Goal: Information Seeking & Learning: Learn about a topic

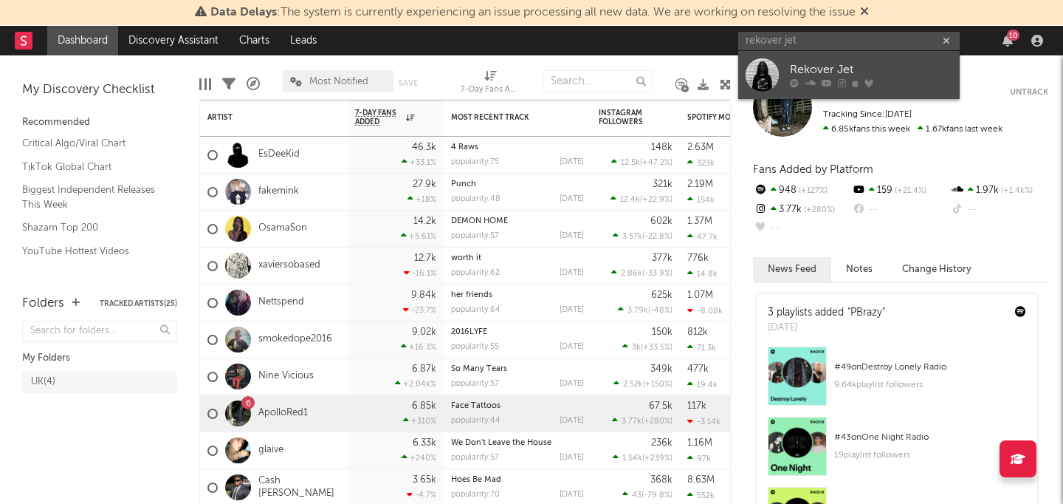
type input "rekover jet"
click at [810, 57] on link "Rekover Jet" at bounding box center [850, 75] width 222 height 48
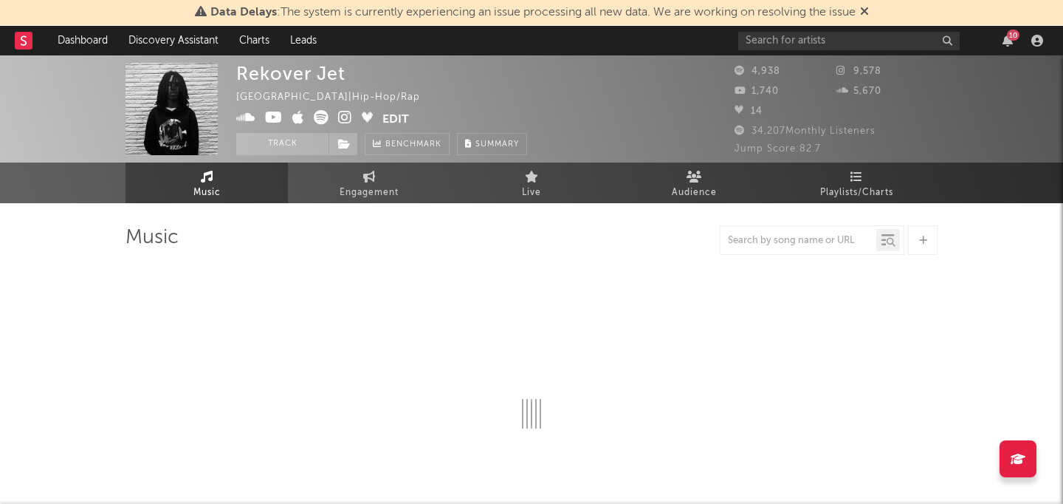
select select "1w"
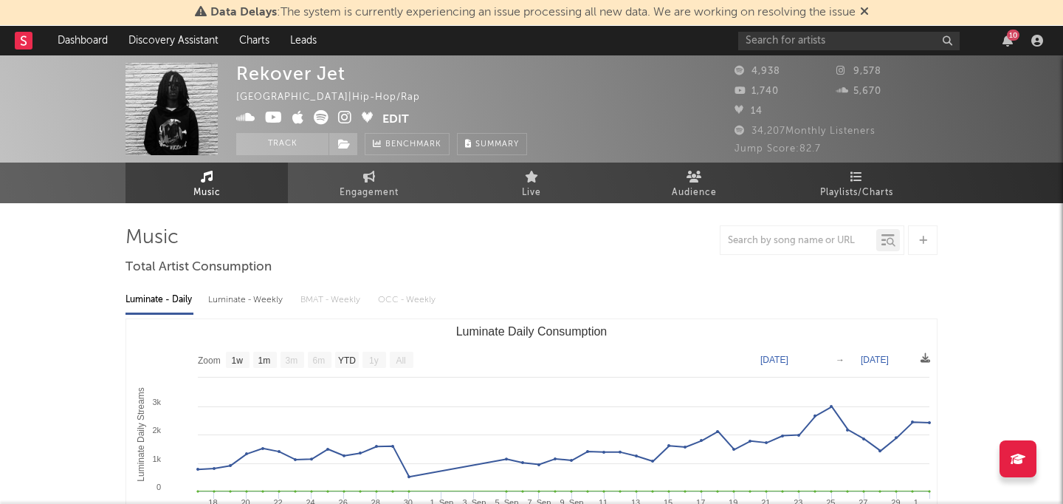
click at [257, 301] on div "Luminate - Weekly" at bounding box center [247, 299] width 78 height 25
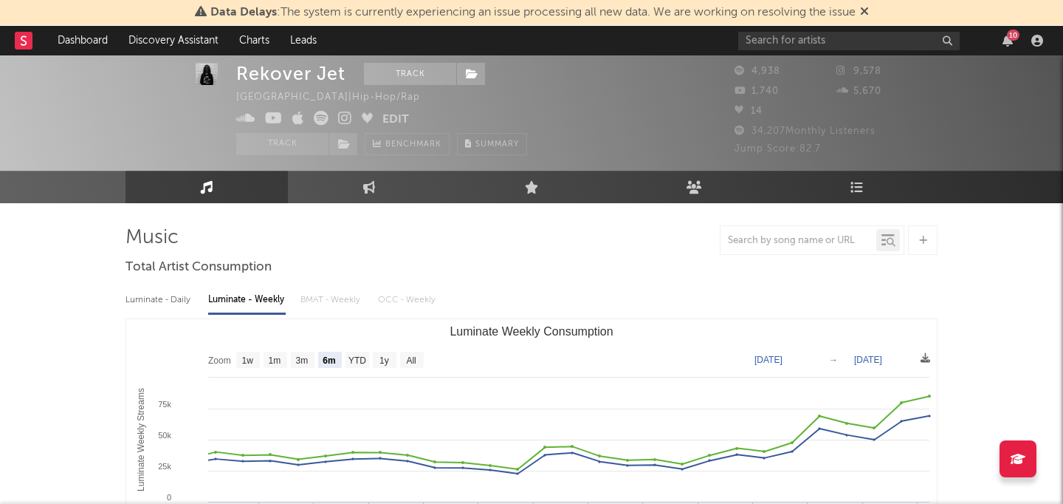
scroll to position [80, 0]
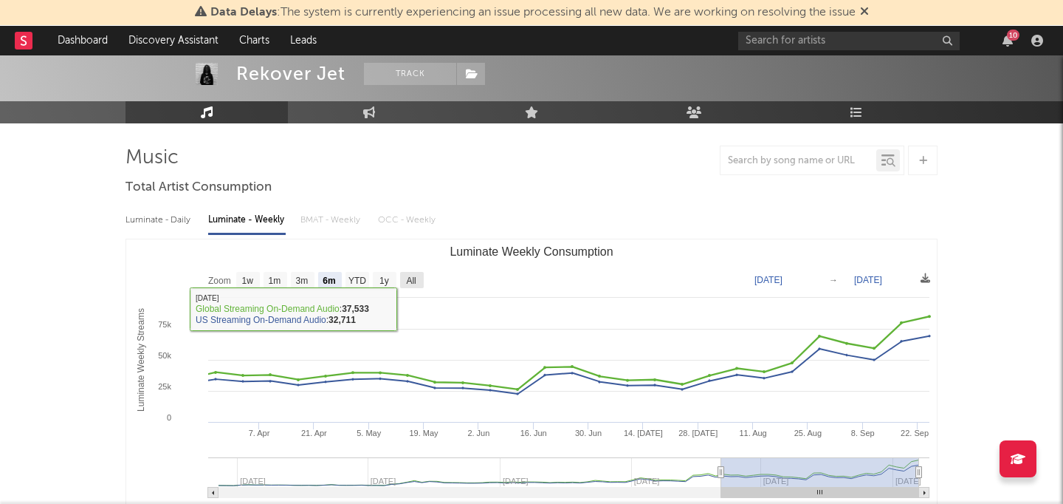
click at [408, 277] on text "All" at bounding box center [411, 280] width 10 height 10
select select "All"
type input "[DATE]"
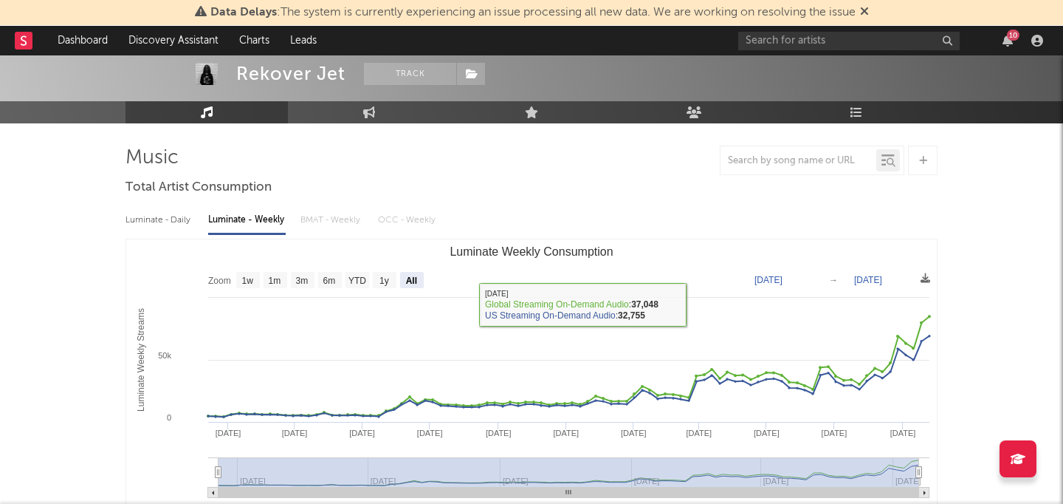
click at [155, 226] on div "Luminate - Daily" at bounding box center [160, 220] width 68 height 25
select select "1w"
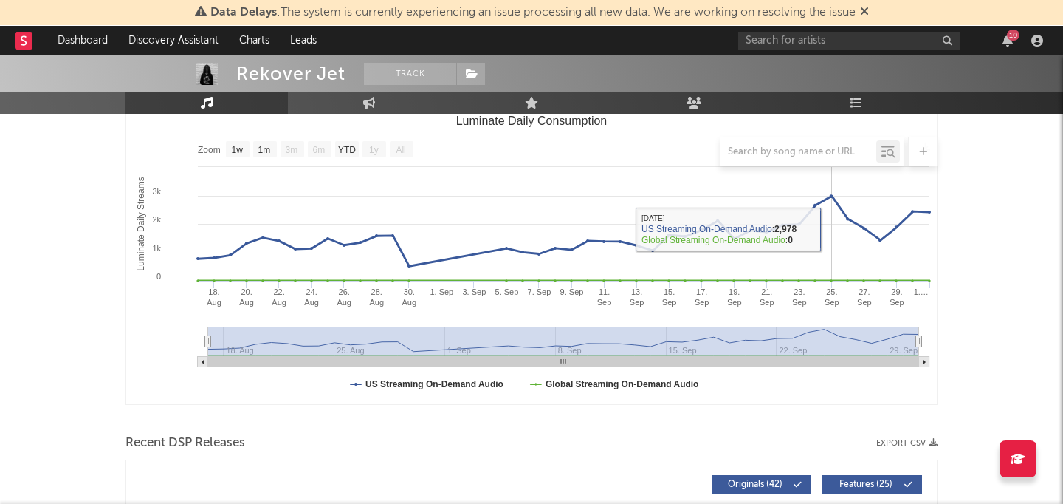
scroll to position [227, 0]
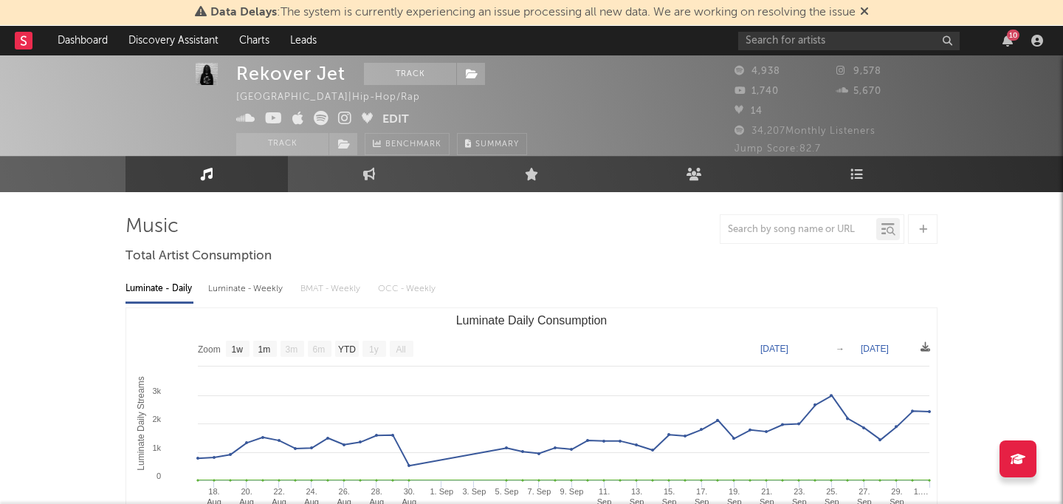
scroll to position [0, 0]
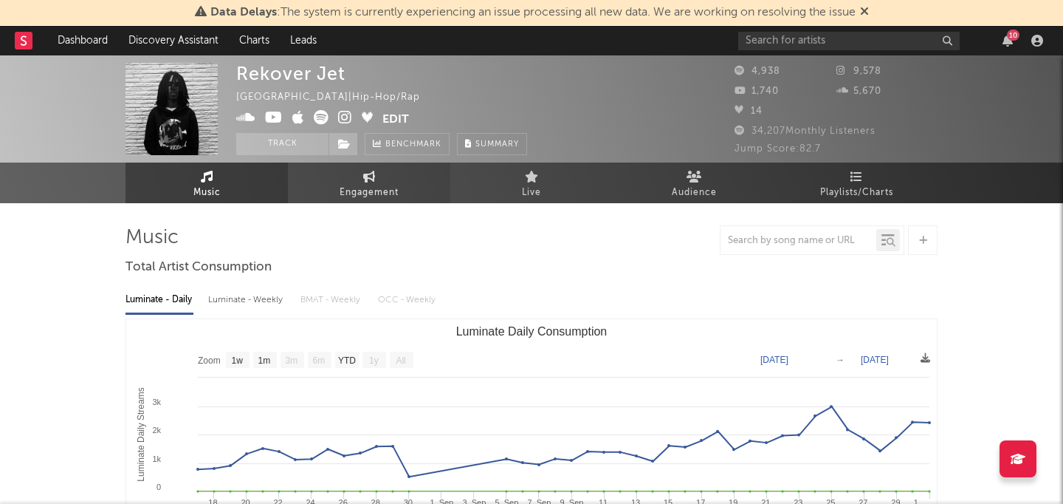
click at [400, 188] on link "Engagement" at bounding box center [369, 182] width 162 height 41
select select "1w"
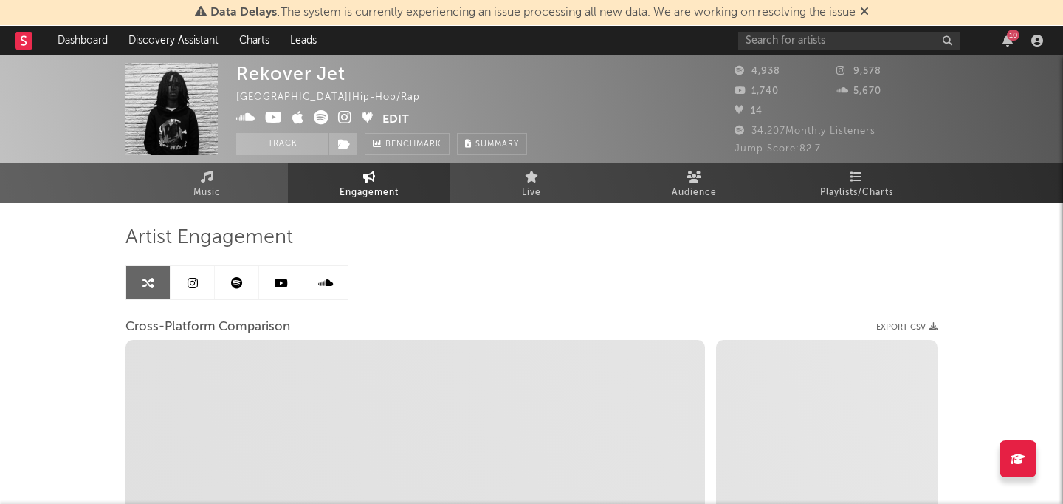
select select "1m"
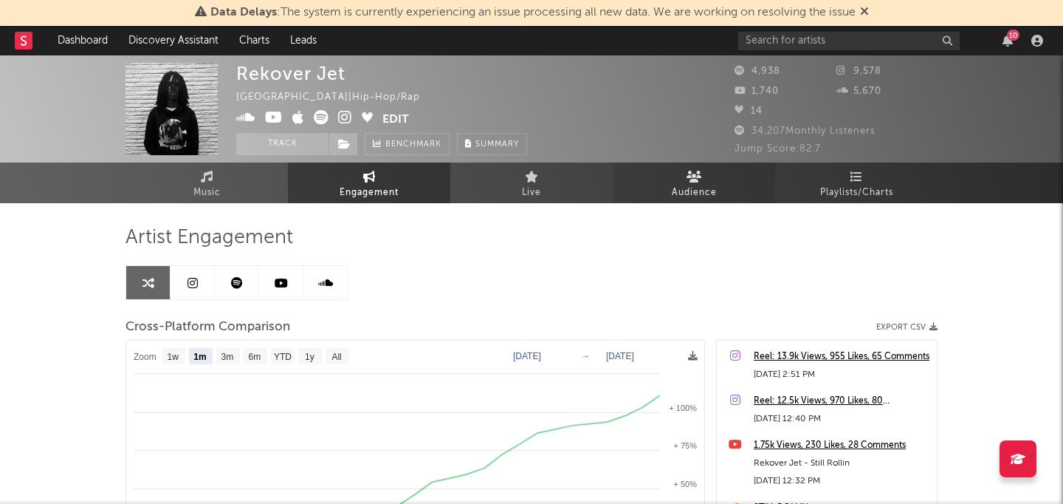
click at [713, 182] on link "Audience" at bounding box center [694, 182] width 162 height 41
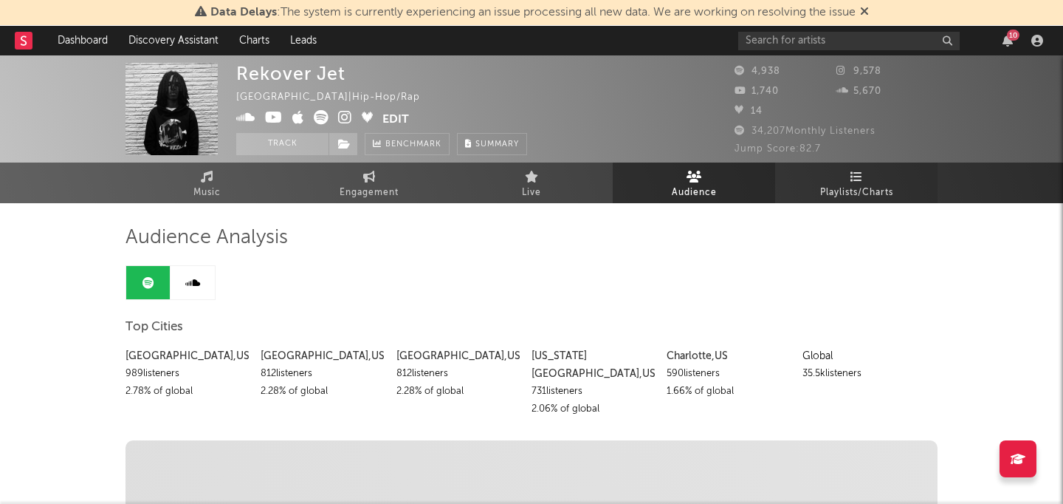
click at [868, 177] on link "Playlists/Charts" at bounding box center [856, 182] width 162 height 41
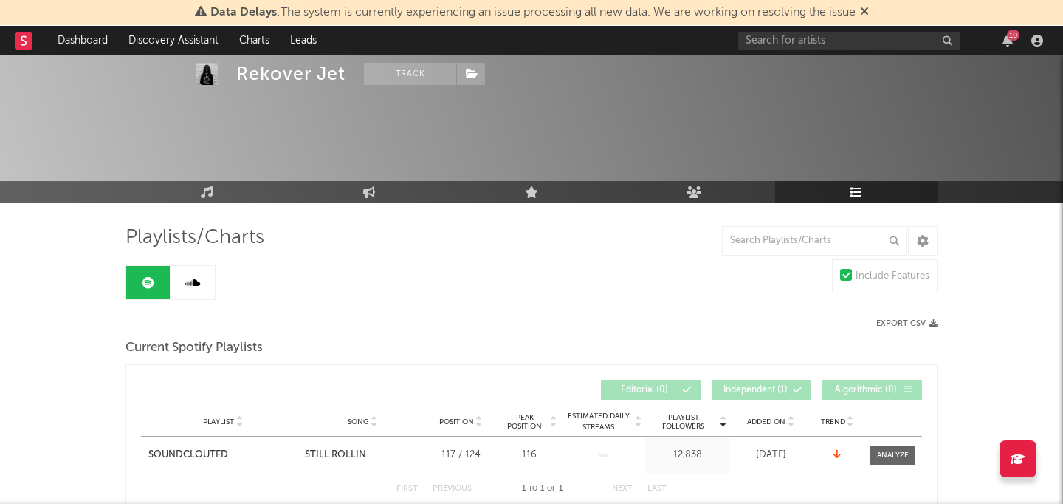
scroll to position [140, 0]
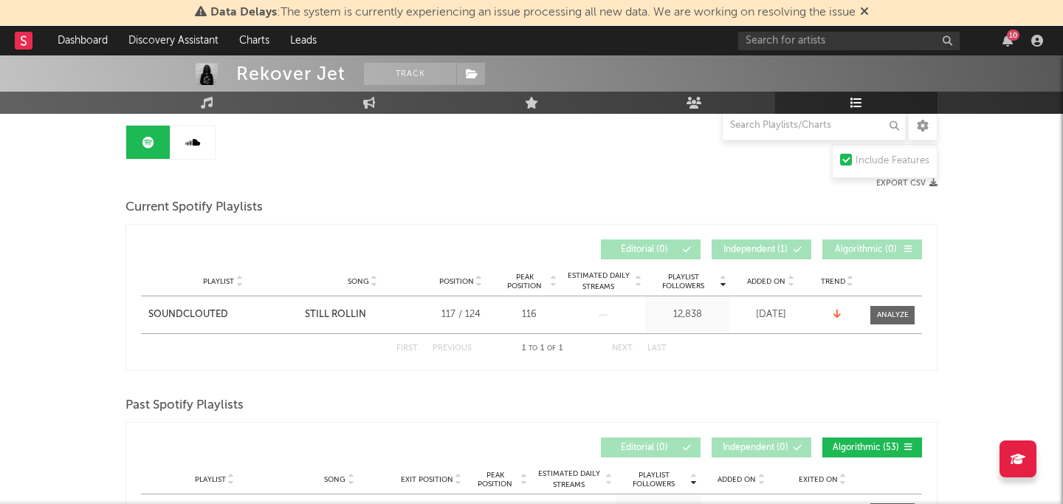
click at [202, 143] on link at bounding box center [193, 142] width 44 height 33
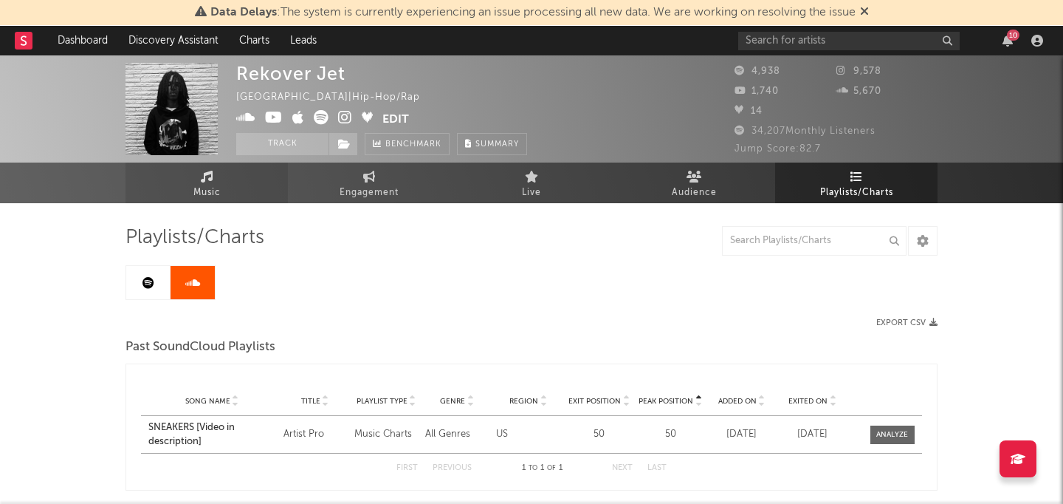
click at [179, 179] on link "Music" at bounding box center [207, 182] width 162 height 41
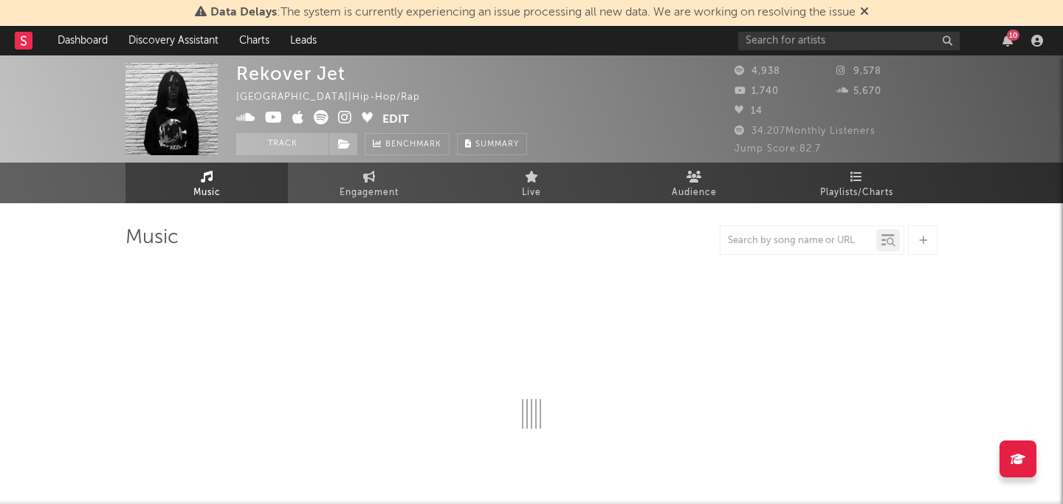
select select "1w"
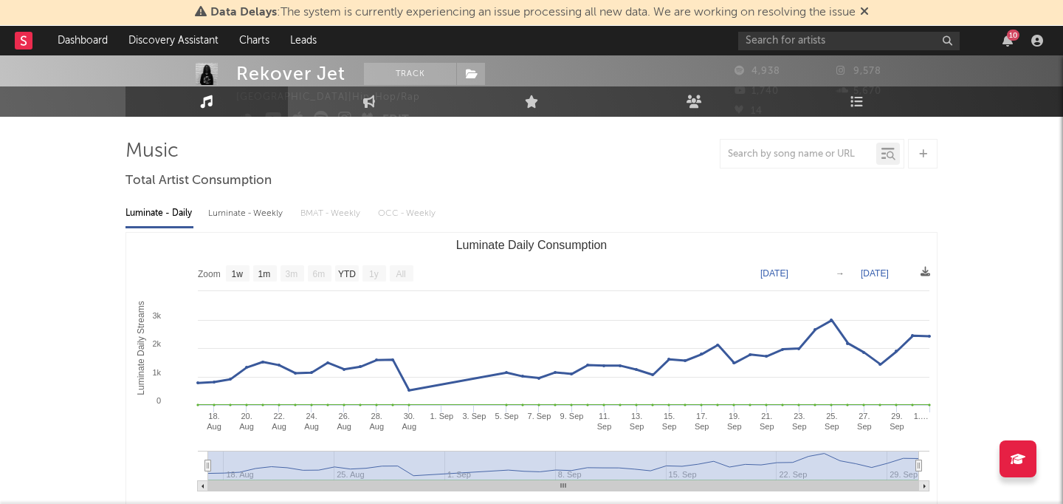
scroll to position [24, 0]
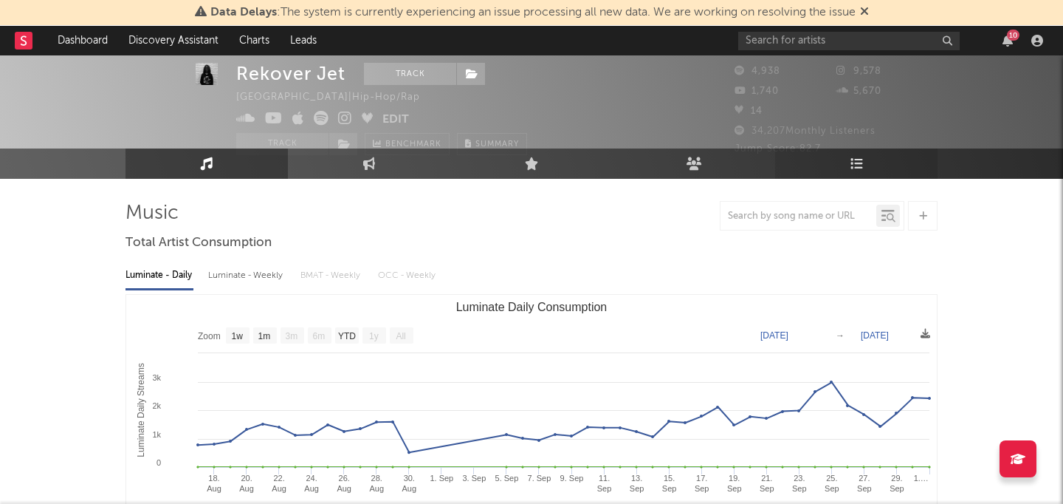
click at [818, 159] on link "Playlists/Charts" at bounding box center [856, 163] width 162 height 30
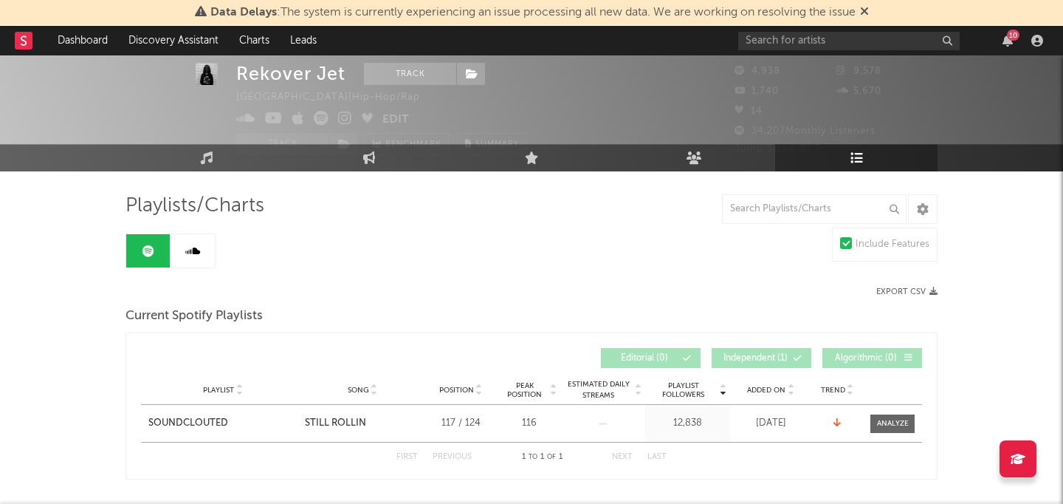
scroll to position [32, 0]
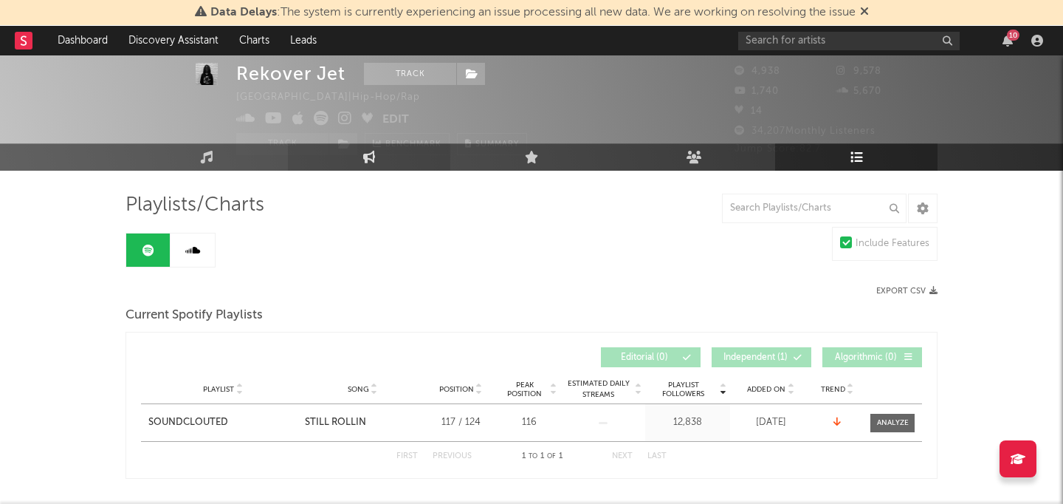
click at [353, 148] on link "Engagement" at bounding box center [369, 156] width 162 height 27
select select "1w"
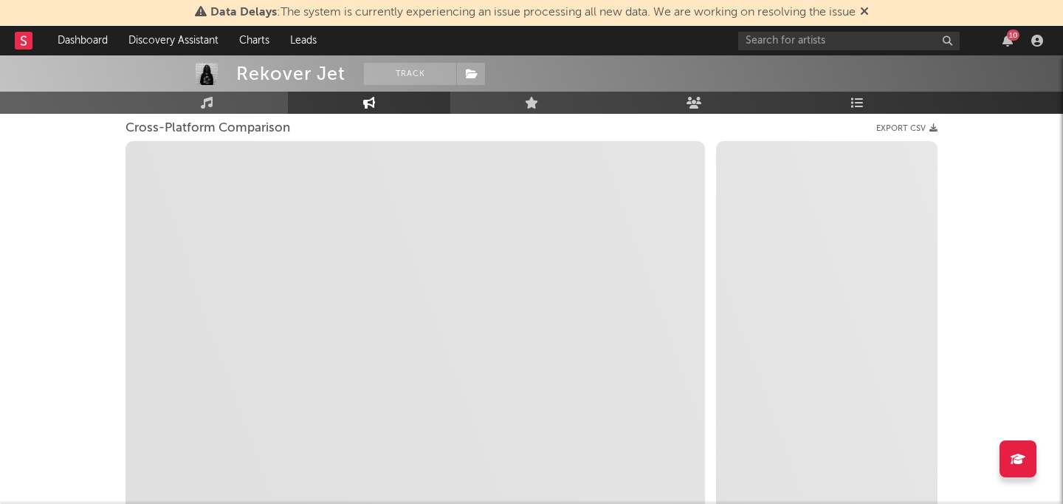
scroll to position [213, 0]
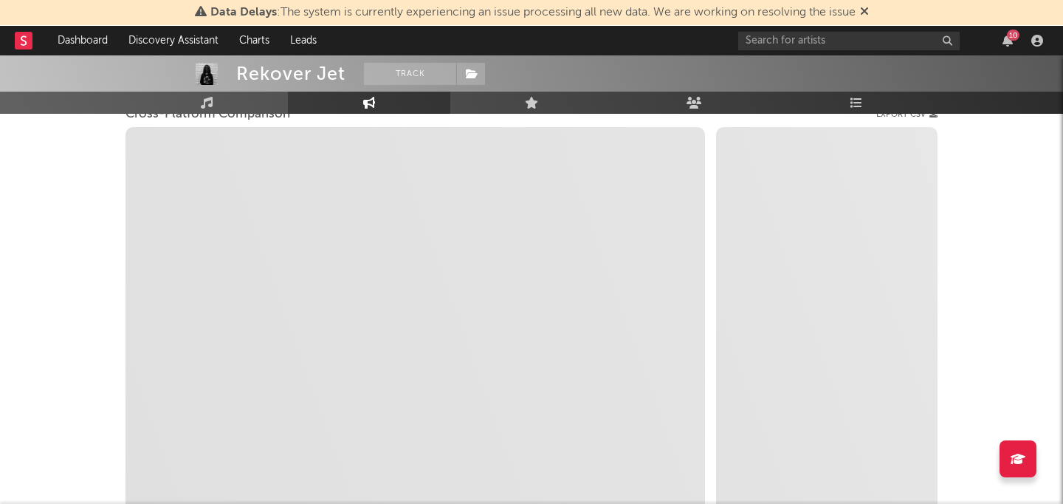
select select "1m"
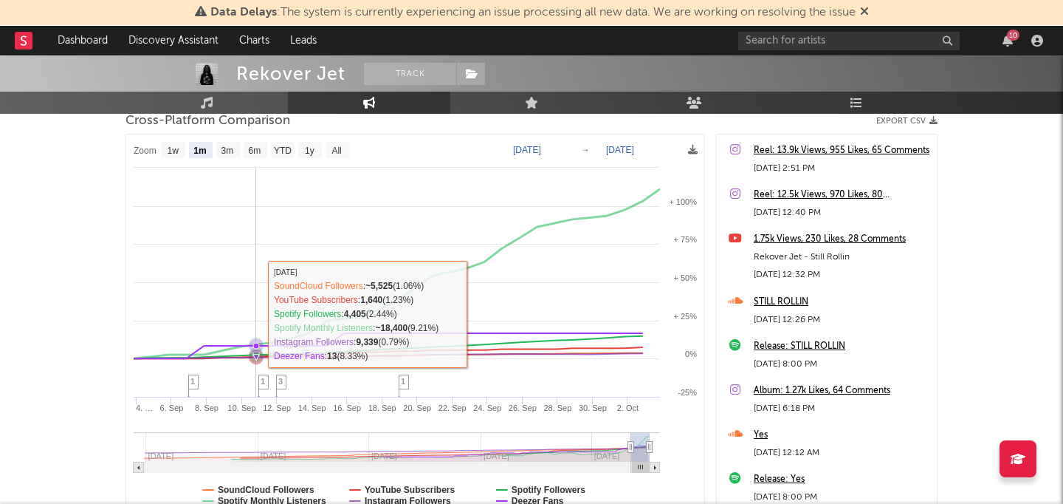
scroll to position [203, 0]
